Goal: Information Seeking & Learning: Find specific fact

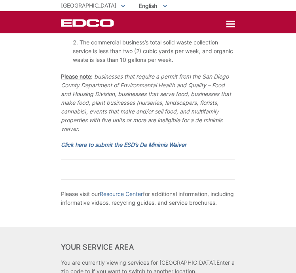
scroll to position [1750, 0]
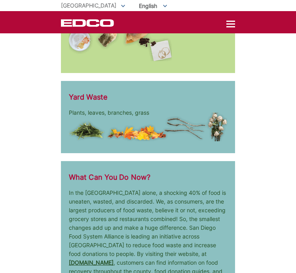
scroll to position [1388, 0]
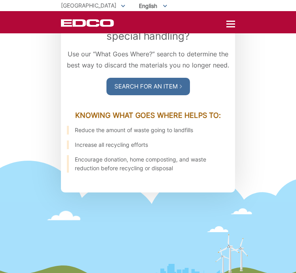
scroll to position [995, 0]
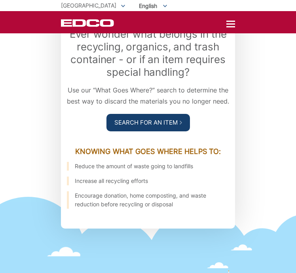
click at [139, 114] on link "Search For an Item" at bounding box center [149, 122] width 84 height 17
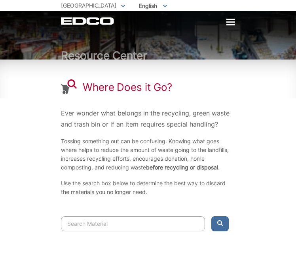
scroll to position [34, 0]
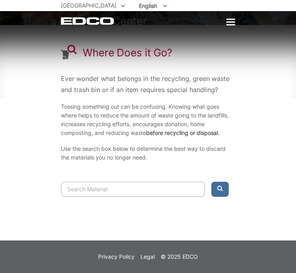
click at [113, 194] on input "Search" at bounding box center [133, 188] width 144 height 15
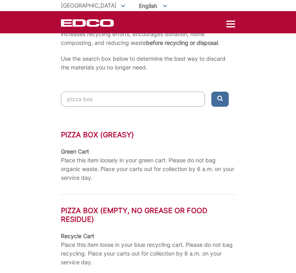
scroll to position [125, 0]
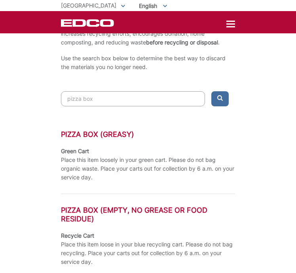
type input "pizza box"
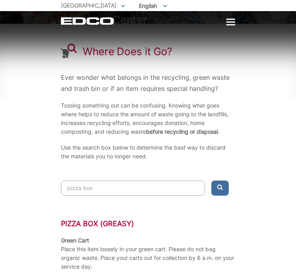
scroll to position [35, 0]
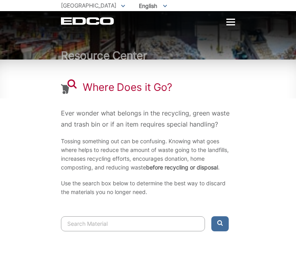
scroll to position [34, 0]
